Goal: Transaction & Acquisition: Purchase product/service

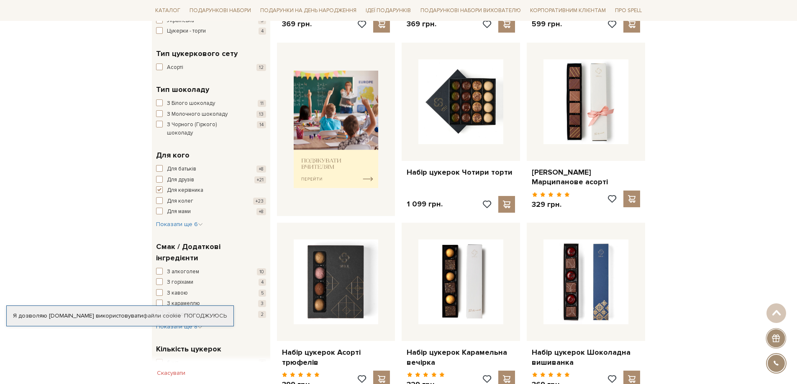
scroll to position [376, 0]
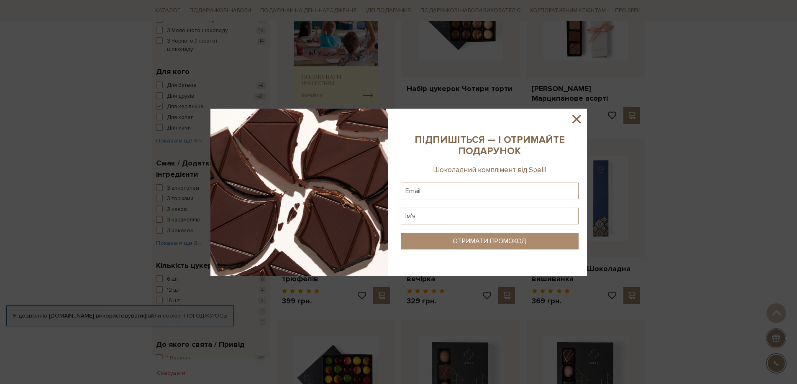
click at [574, 118] on icon at bounding box center [576, 119] width 14 height 14
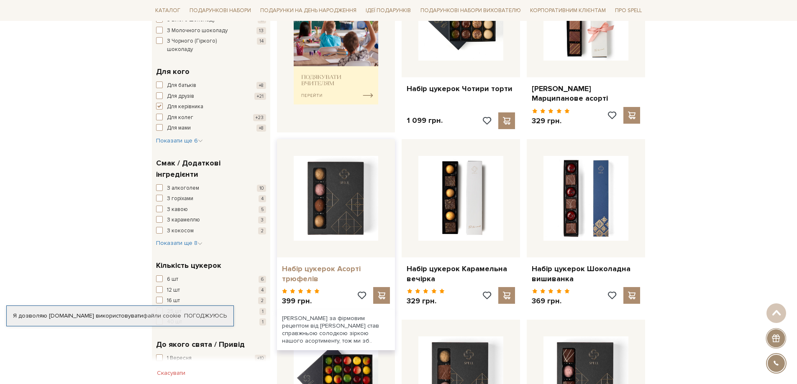
click at [306, 281] on link "Набір цукерок Асорті трюфелів" at bounding box center [336, 274] width 108 height 20
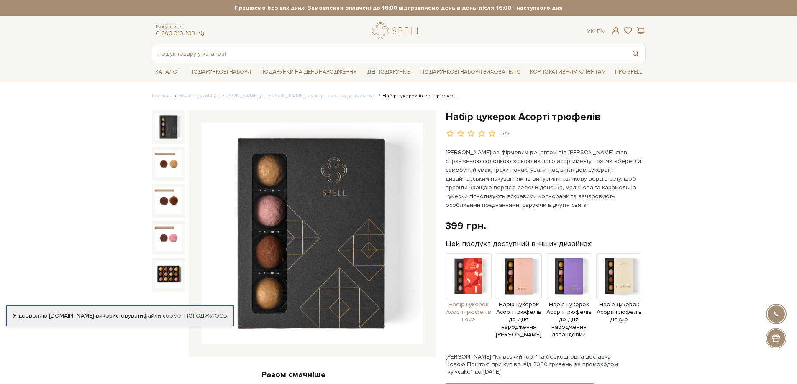
click at [472, 282] on img at bounding box center [469, 276] width 46 height 46
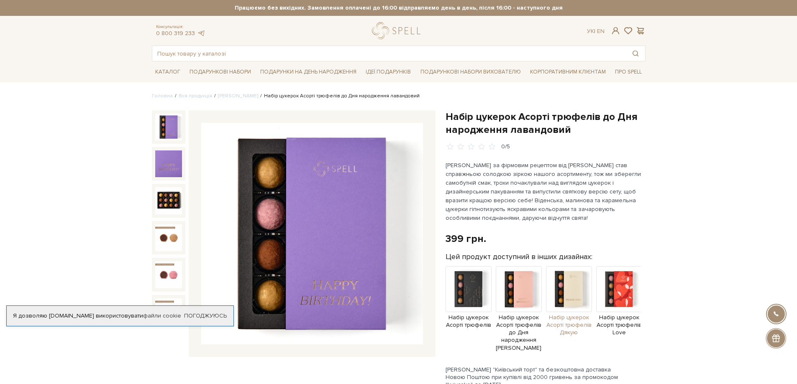
click at [560, 286] on img at bounding box center [569, 289] width 46 height 46
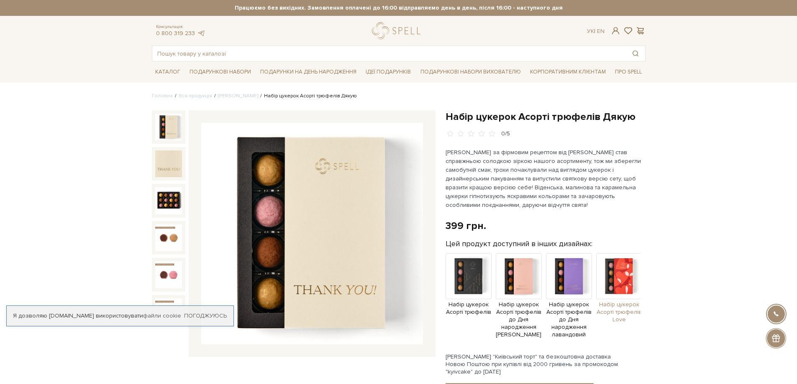
click at [609, 287] on img at bounding box center [619, 276] width 46 height 46
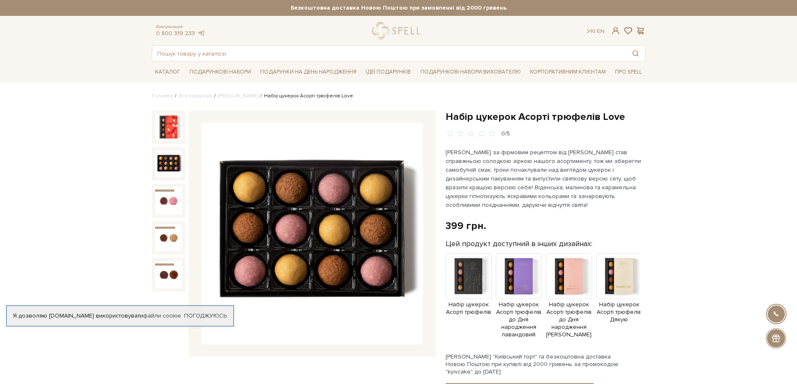
click at [167, 159] on img at bounding box center [168, 164] width 27 height 27
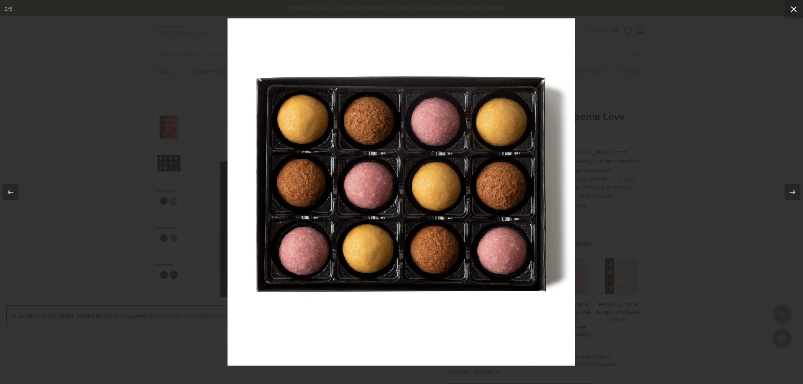
click at [791, 7] on icon at bounding box center [794, 9] width 6 height 6
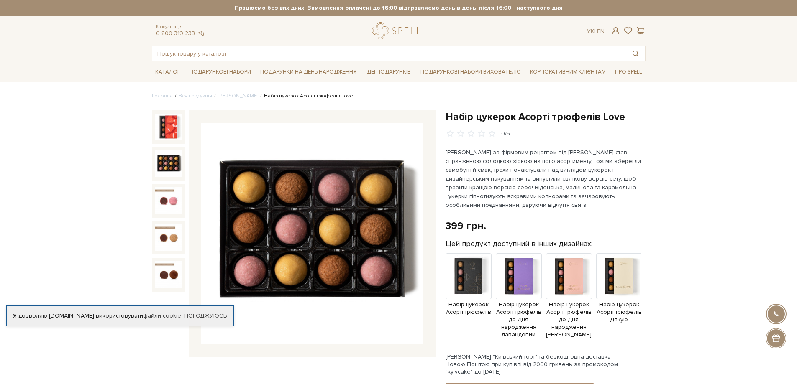
drag, startPoint x: 676, startPoint y: 314, endPoint x: 668, endPoint y: 309, distance: 9.8
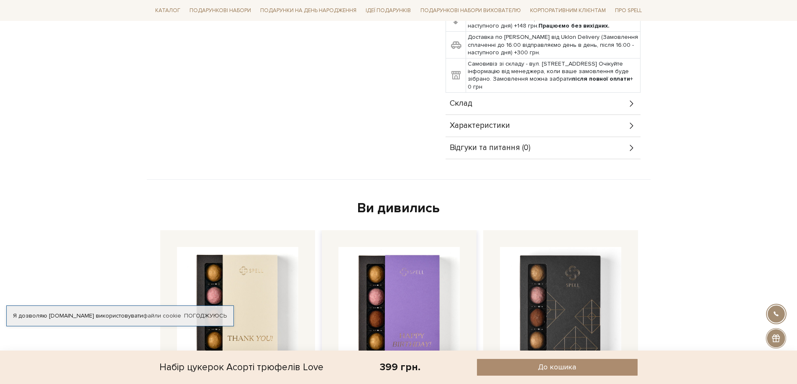
scroll to position [586, 0]
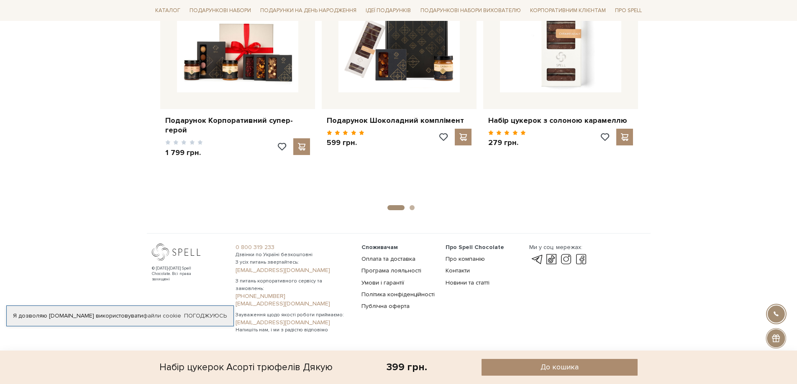
scroll to position [1034, 0]
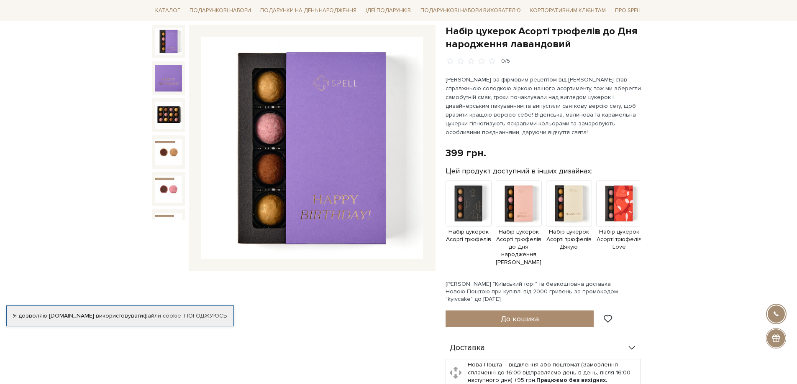
scroll to position [84, 0]
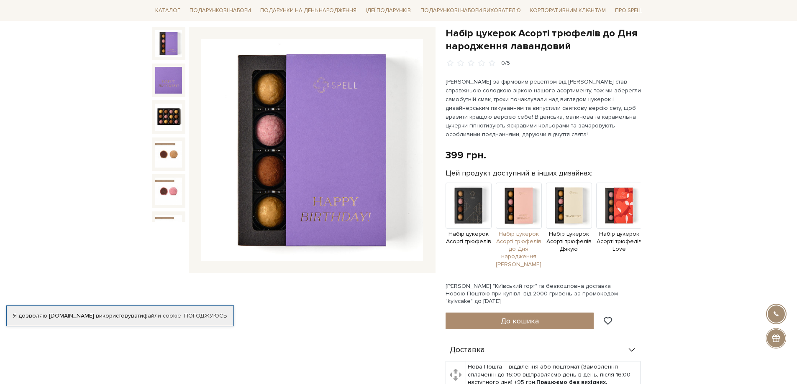
click at [520, 214] on img at bounding box center [519, 206] width 46 height 46
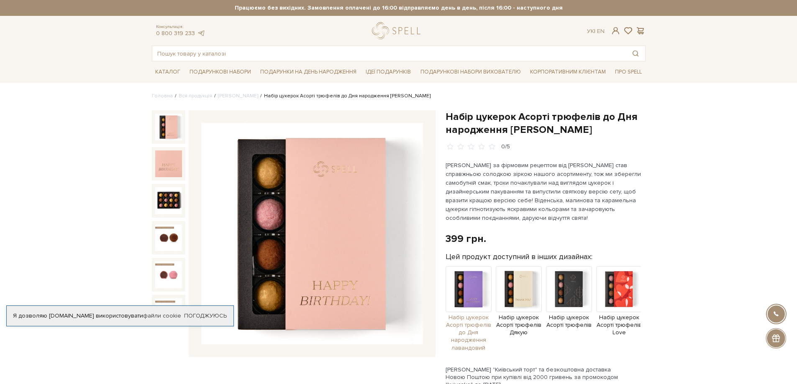
click at [470, 295] on img at bounding box center [469, 289] width 46 height 46
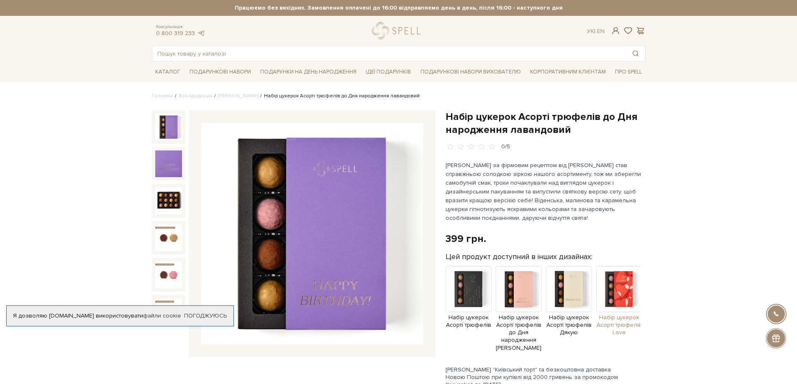
click at [613, 294] on img at bounding box center [619, 289] width 46 height 46
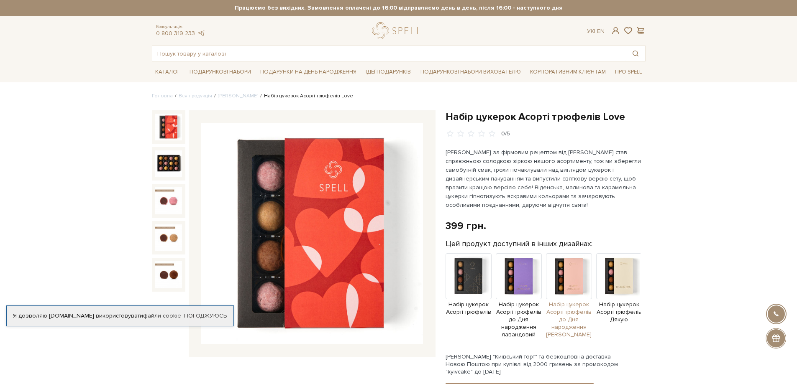
click at [580, 283] on img at bounding box center [569, 276] width 46 height 46
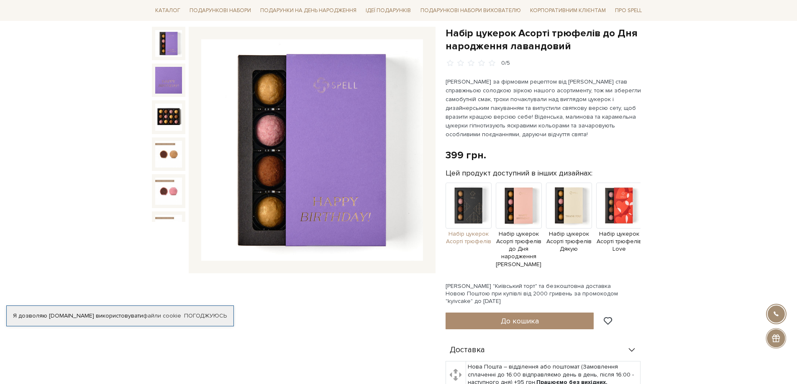
click at [467, 206] on img at bounding box center [469, 206] width 46 height 46
